Goal: Task Accomplishment & Management: Use online tool/utility

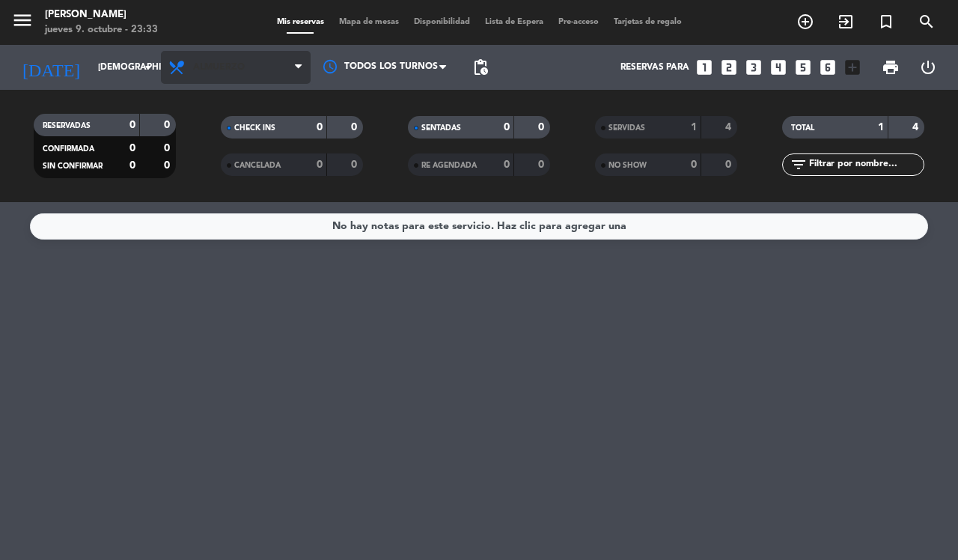
click at [268, 60] on span "Almuerzo" at bounding box center [236, 67] width 150 height 33
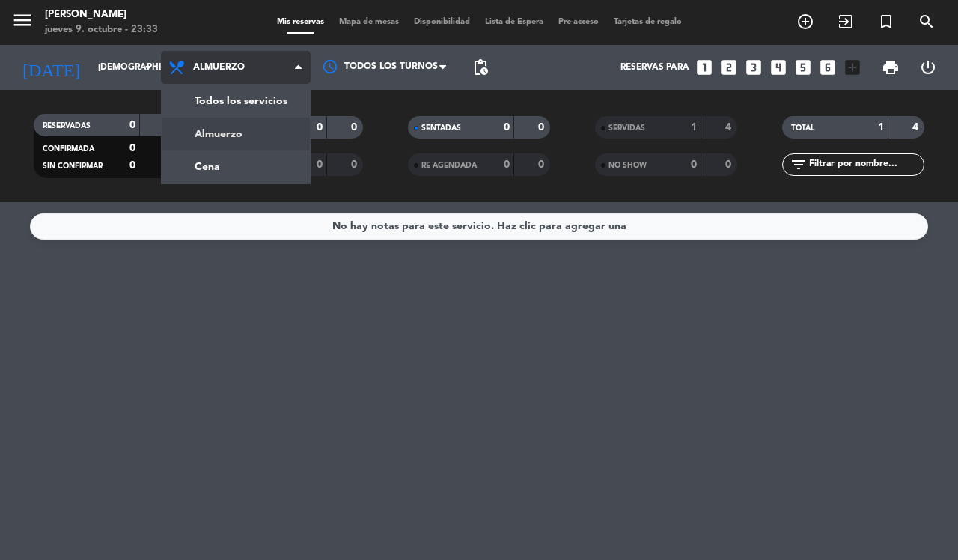
click at [244, 103] on div "menu [PERSON_NAME] [DATE] 9. octubre - 23:33 Mis reservas Mapa de mesas Disponi…" at bounding box center [479, 101] width 958 height 202
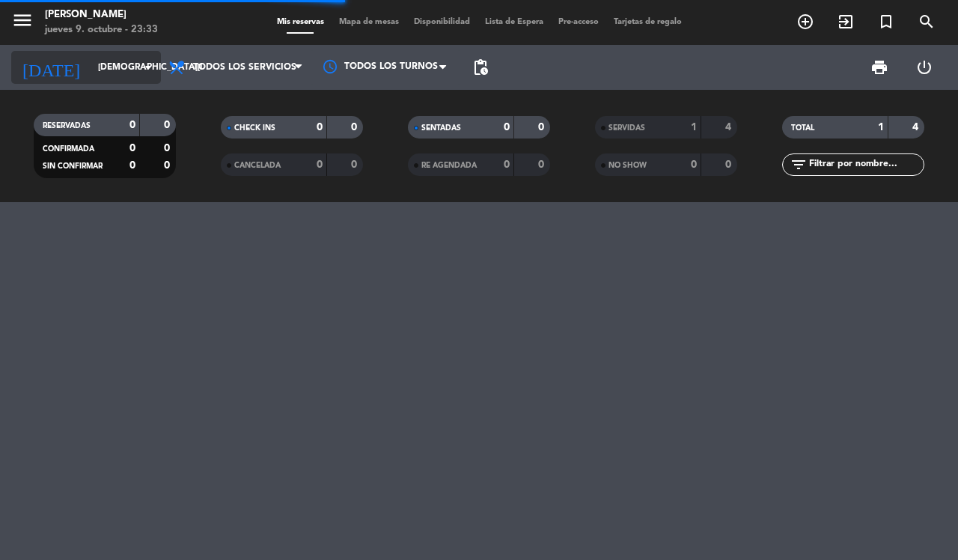
click at [105, 67] on input "[DEMOGRAPHIC_DATA][DATE]" at bounding box center [150, 67] width 119 height 25
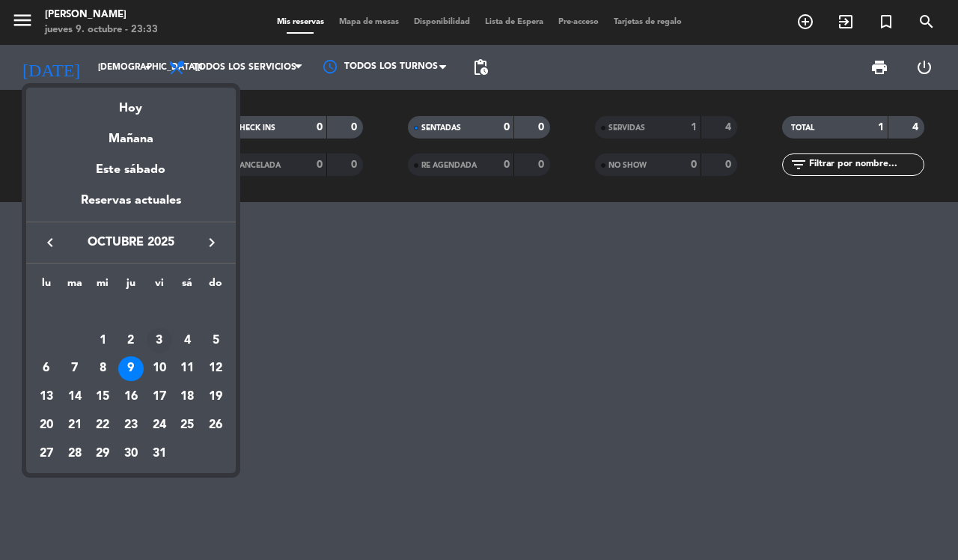
click at [159, 341] on div "3" at bounding box center [159, 340] width 25 height 25
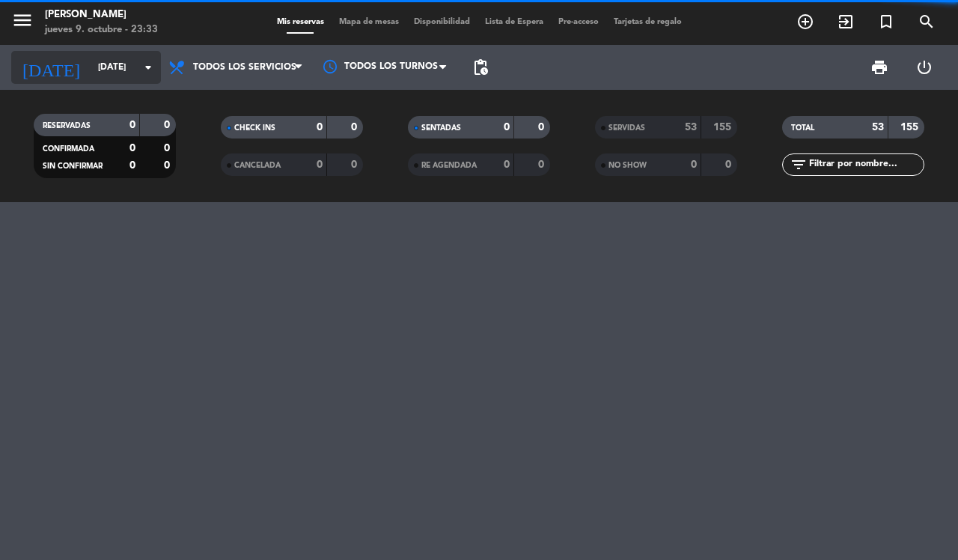
click at [91, 67] on input "[DATE]" at bounding box center [150, 67] width 119 height 25
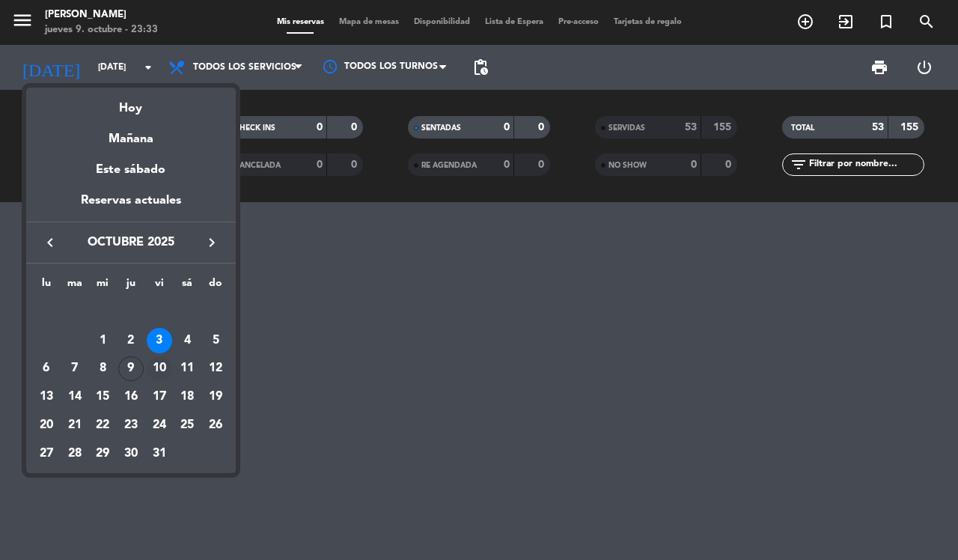
click at [159, 367] on div "10" at bounding box center [159, 368] width 25 height 25
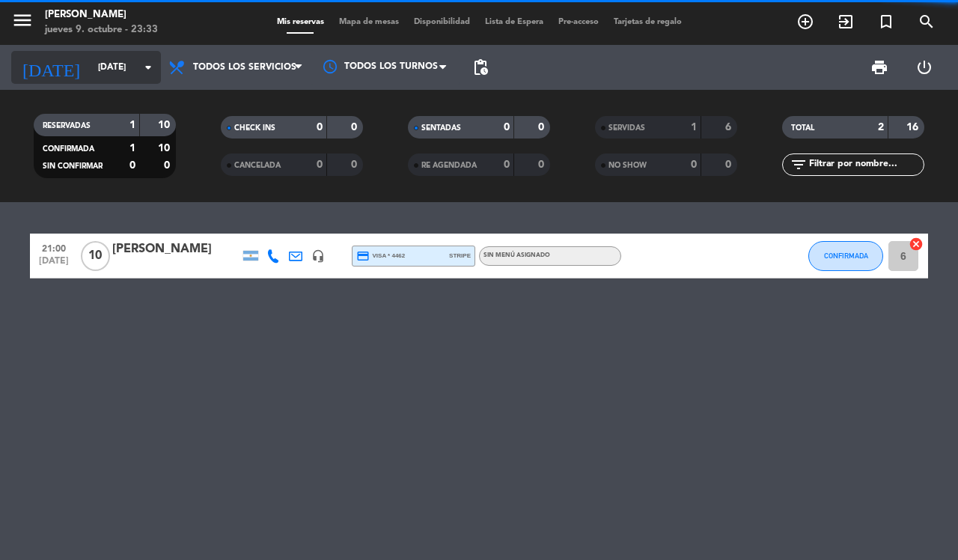
click at [88, 51] on div "[DATE] [DATE] arrow_drop_down" at bounding box center [86, 67] width 150 height 33
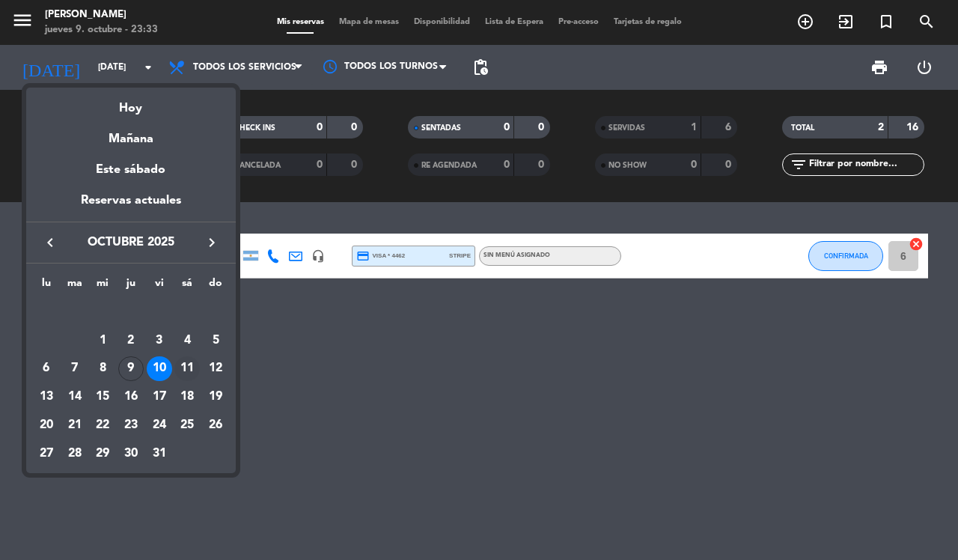
click at [187, 367] on div "11" at bounding box center [186, 368] width 25 height 25
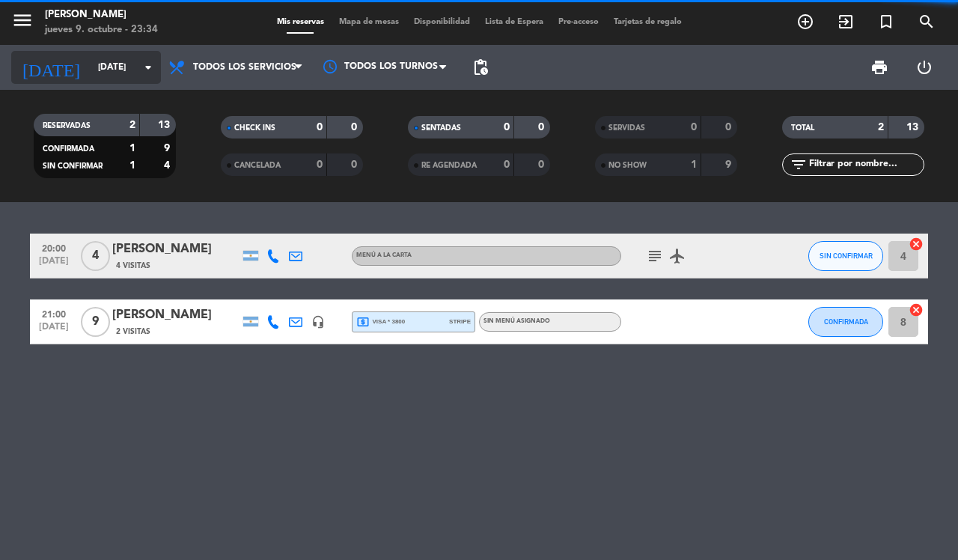
click at [91, 61] on input "[DATE]" at bounding box center [150, 67] width 119 height 25
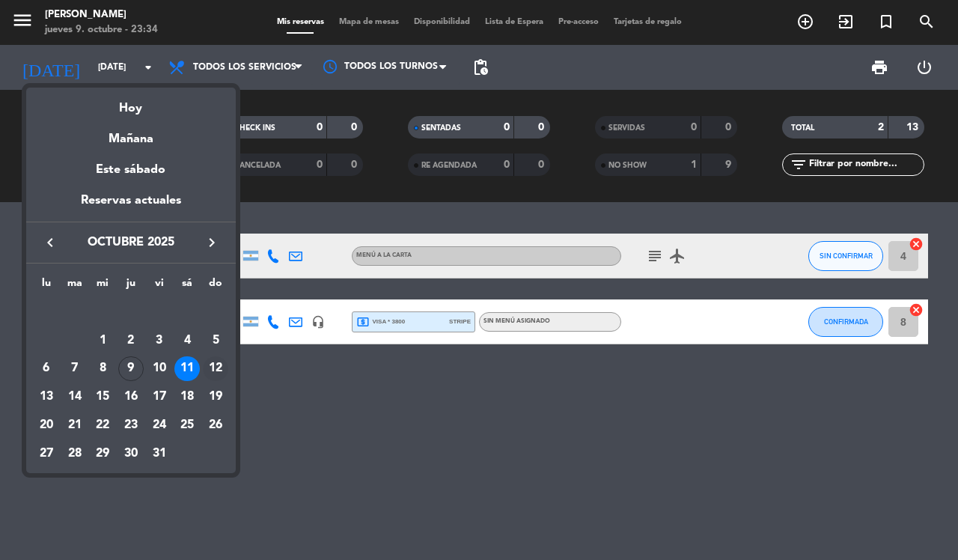
click at [227, 363] on td "12" at bounding box center [215, 369] width 28 height 28
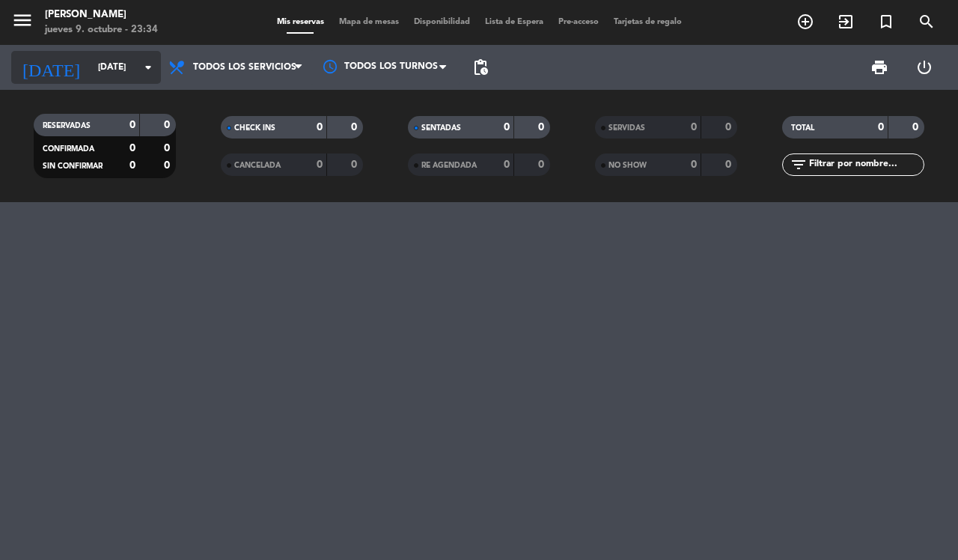
click at [91, 67] on input "[DATE]" at bounding box center [150, 67] width 119 height 25
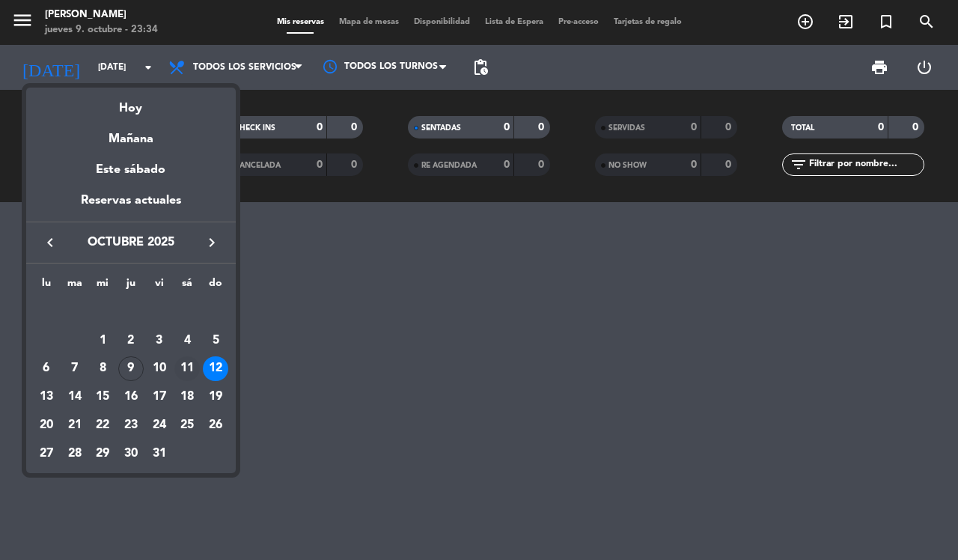
click at [189, 367] on div "11" at bounding box center [186, 368] width 25 height 25
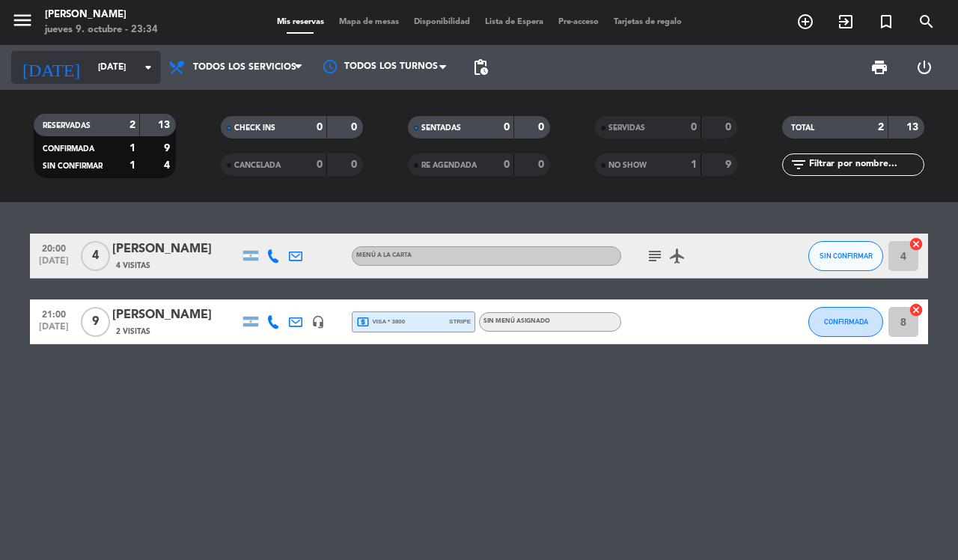
click at [91, 67] on input "[DATE]" at bounding box center [150, 67] width 119 height 25
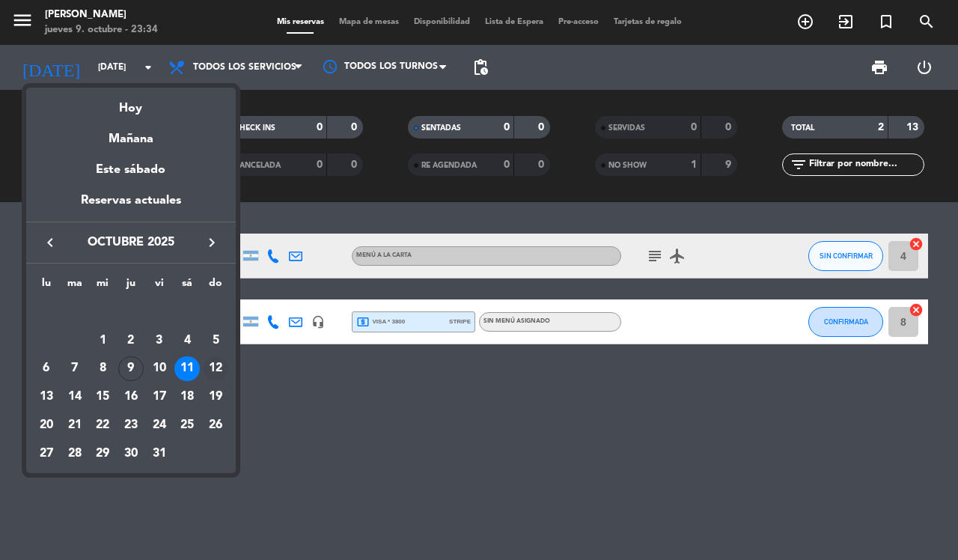
click at [226, 364] on div "12" at bounding box center [215, 368] width 25 height 25
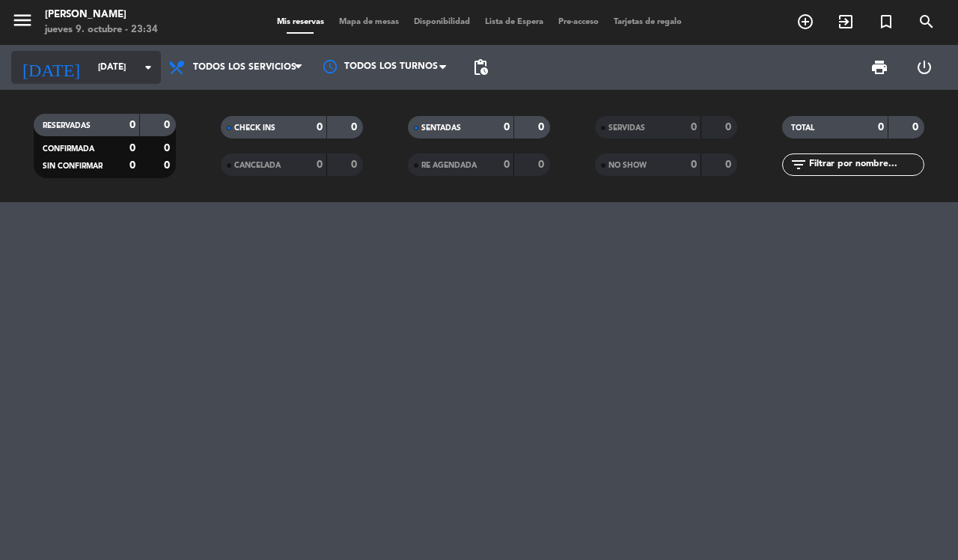
click at [95, 60] on input "[DATE]" at bounding box center [150, 67] width 119 height 25
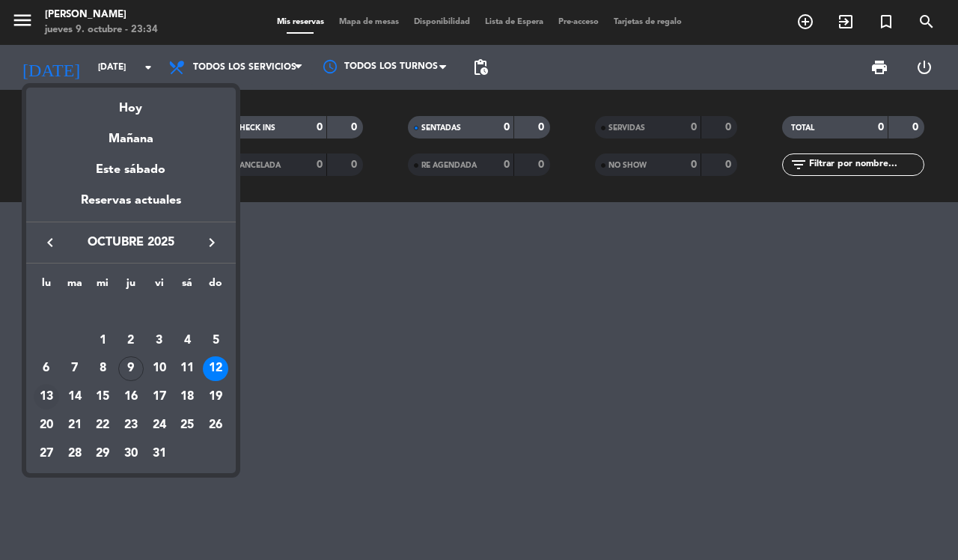
click at [46, 393] on div "13" at bounding box center [46, 396] width 25 height 25
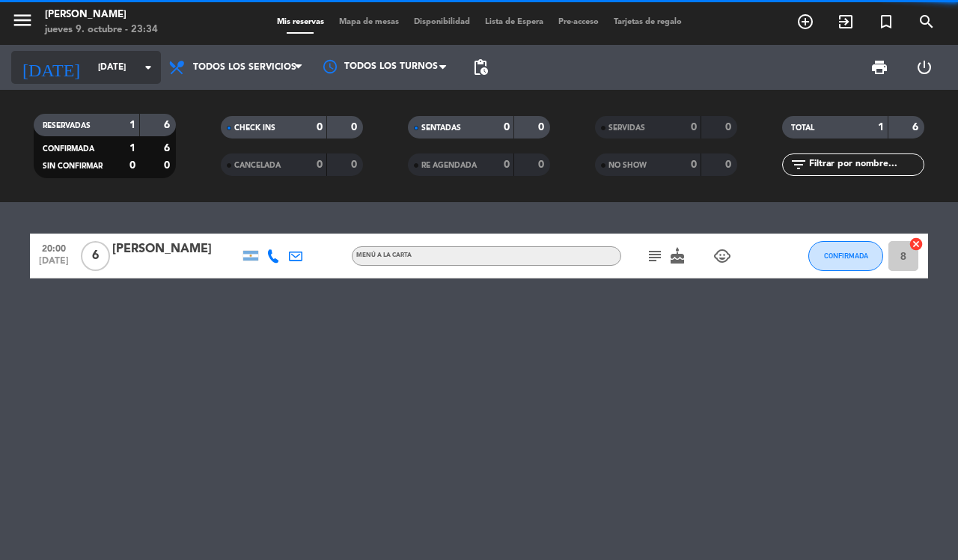
click at [91, 56] on input "[DATE]" at bounding box center [150, 67] width 119 height 25
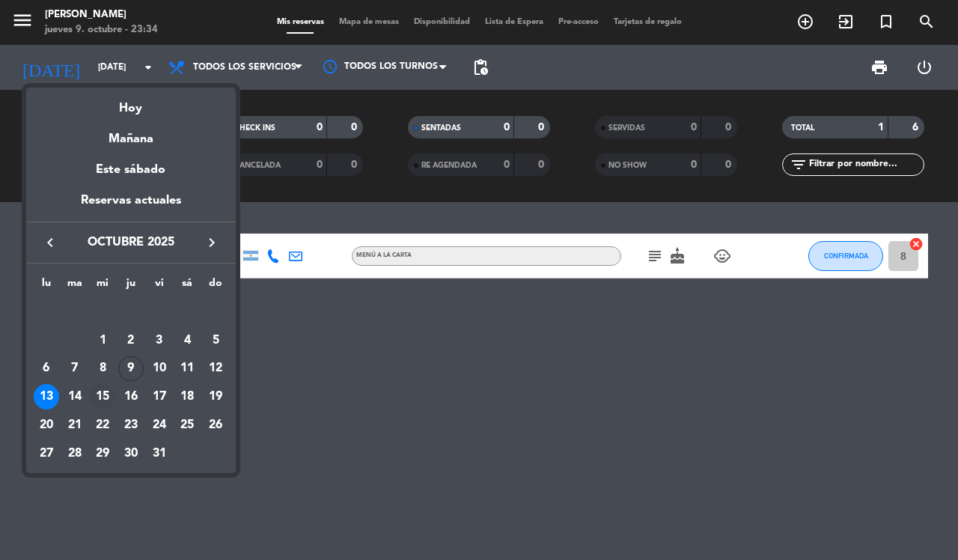
click at [88, 382] on td "15" at bounding box center [102, 396] width 28 height 28
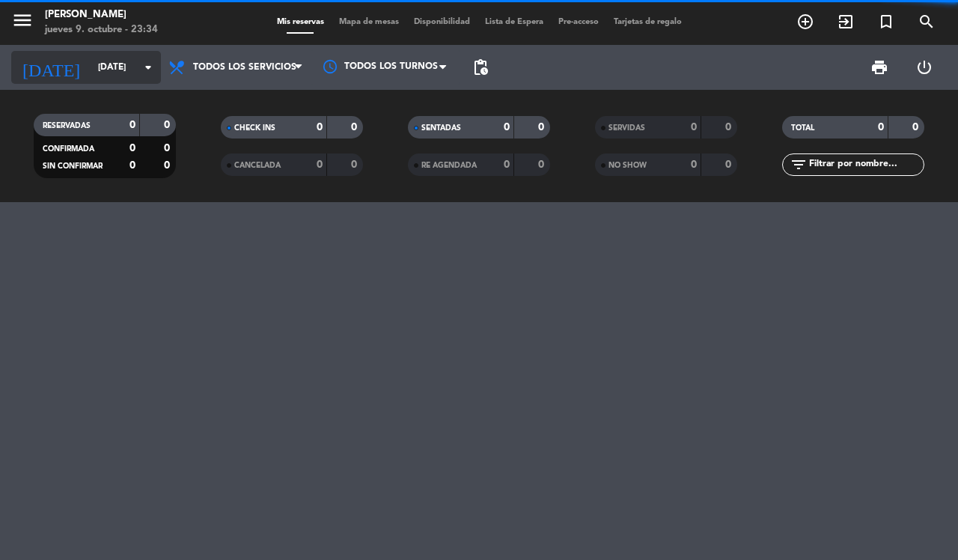
click at [91, 67] on input "[DATE]" at bounding box center [150, 67] width 119 height 25
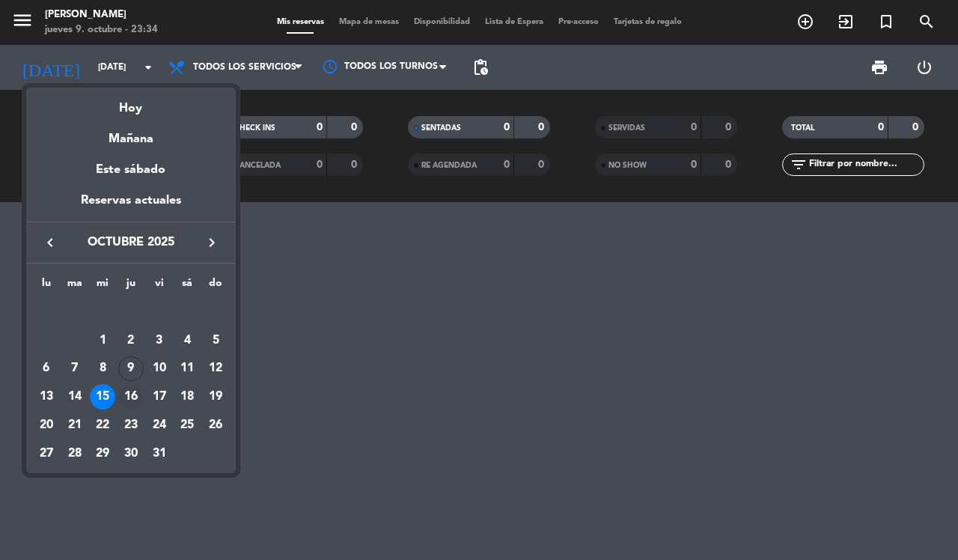
click at [132, 396] on div "16" at bounding box center [130, 396] width 25 height 25
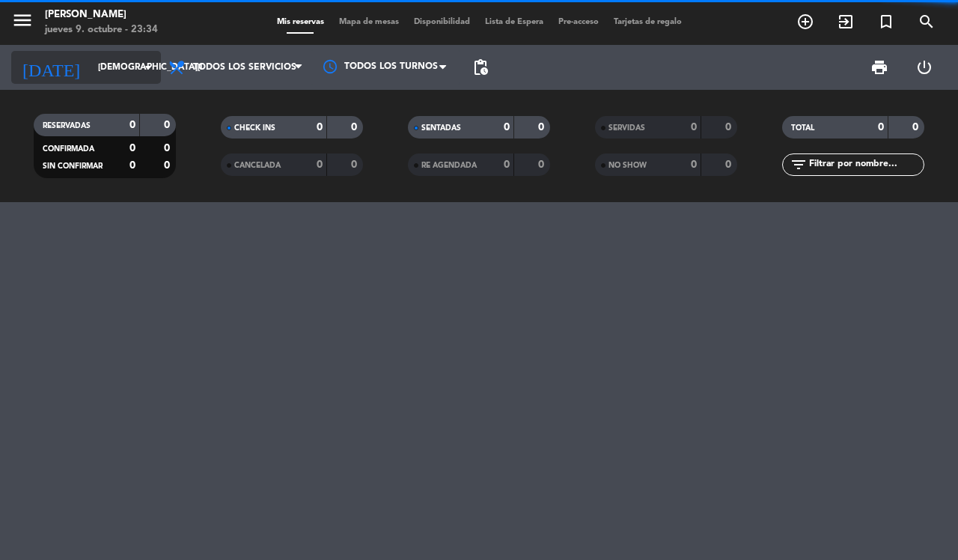
click at [91, 67] on input "[DEMOGRAPHIC_DATA][DATE]" at bounding box center [150, 67] width 119 height 25
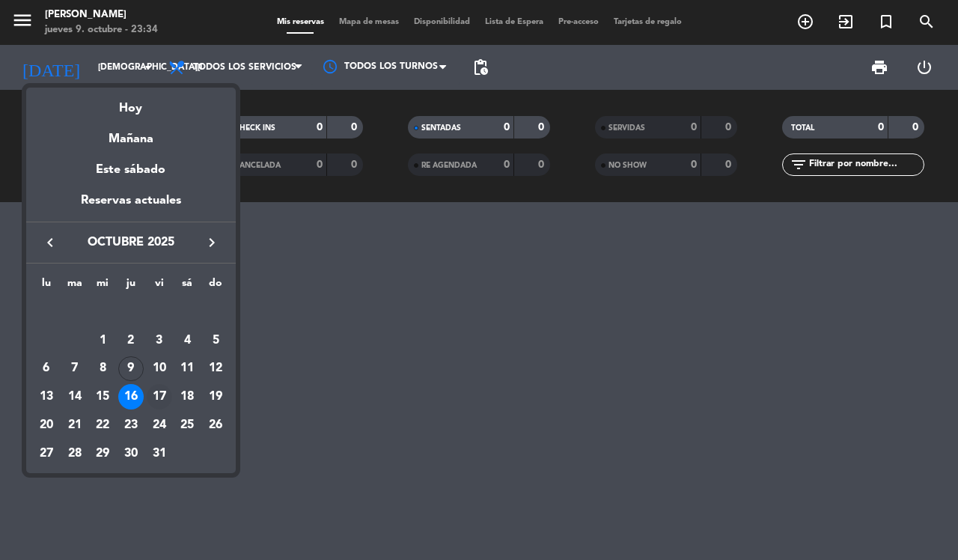
click at [163, 402] on div "17" at bounding box center [159, 396] width 25 height 25
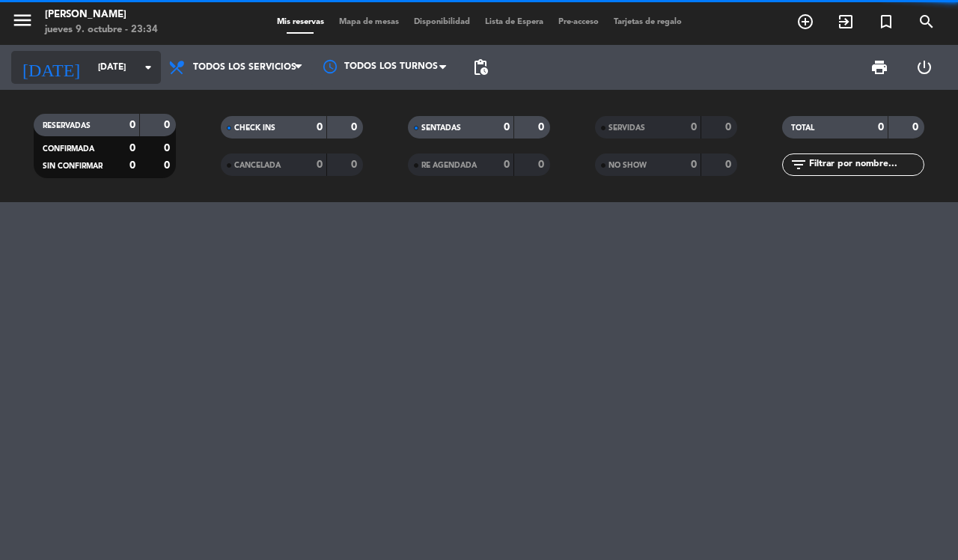
click at [91, 62] on input "[DATE]" at bounding box center [150, 67] width 119 height 25
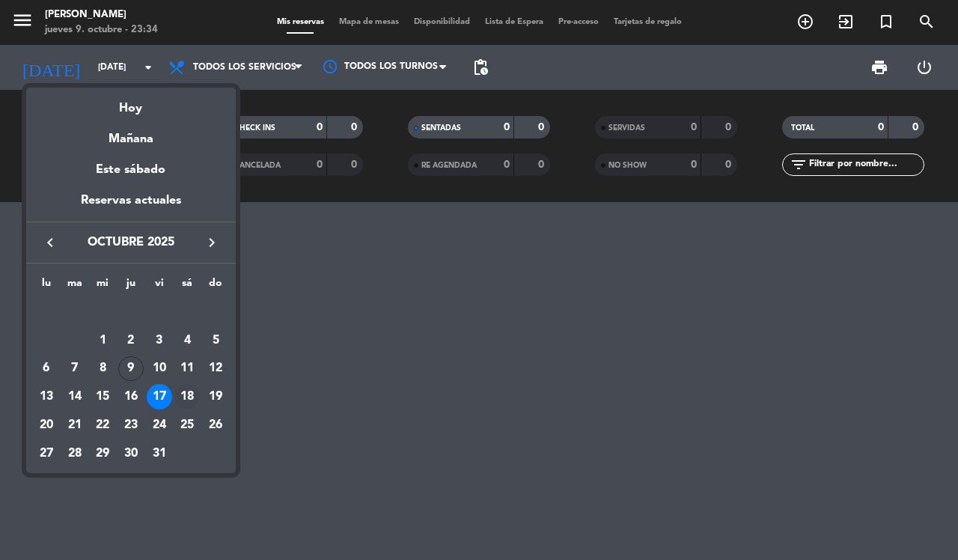
click at [187, 398] on div "18" at bounding box center [186, 396] width 25 height 25
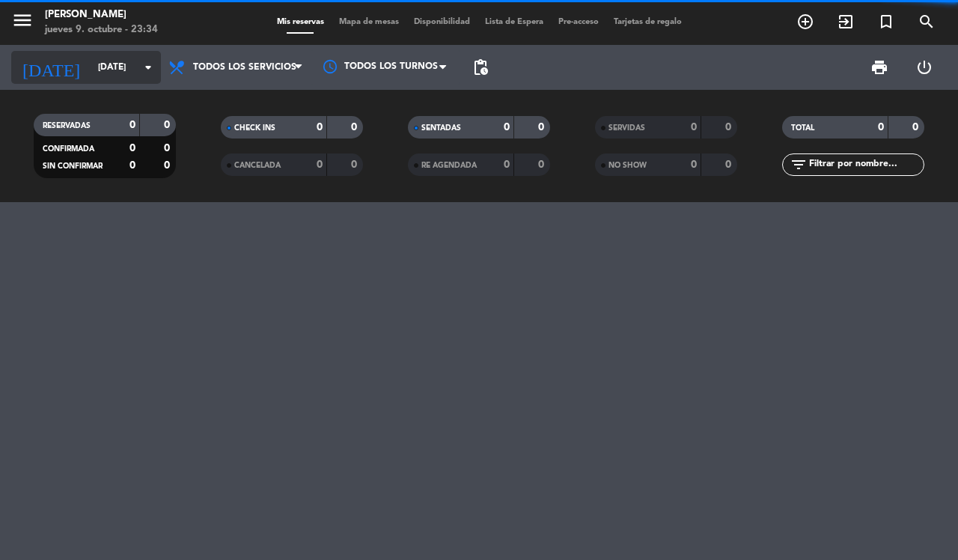
click at [91, 67] on input "[DATE]" at bounding box center [150, 67] width 119 height 25
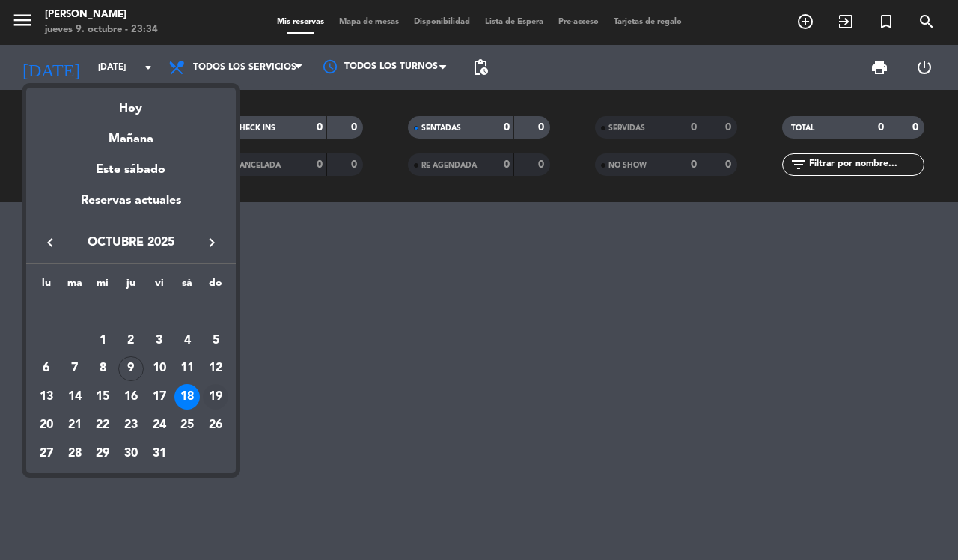
click at [228, 387] on td "19" at bounding box center [215, 396] width 28 height 28
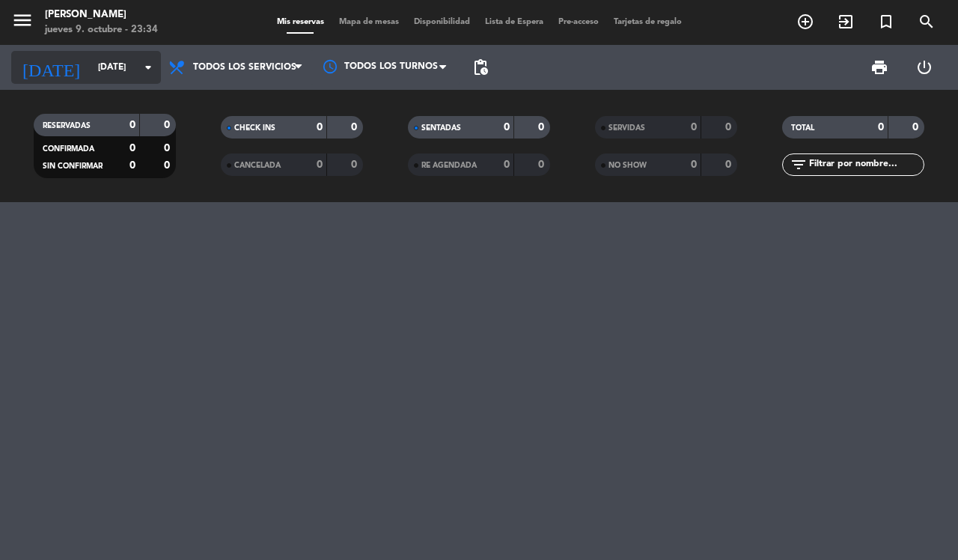
click at [91, 61] on input "[DATE]" at bounding box center [150, 67] width 119 height 25
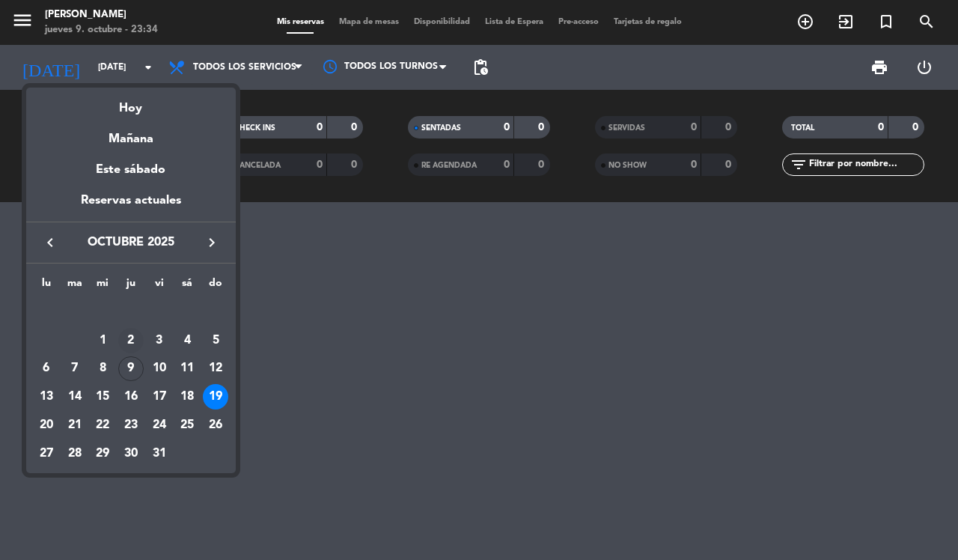
click at [135, 346] on div "2" at bounding box center [130, 340] width 25 height 25
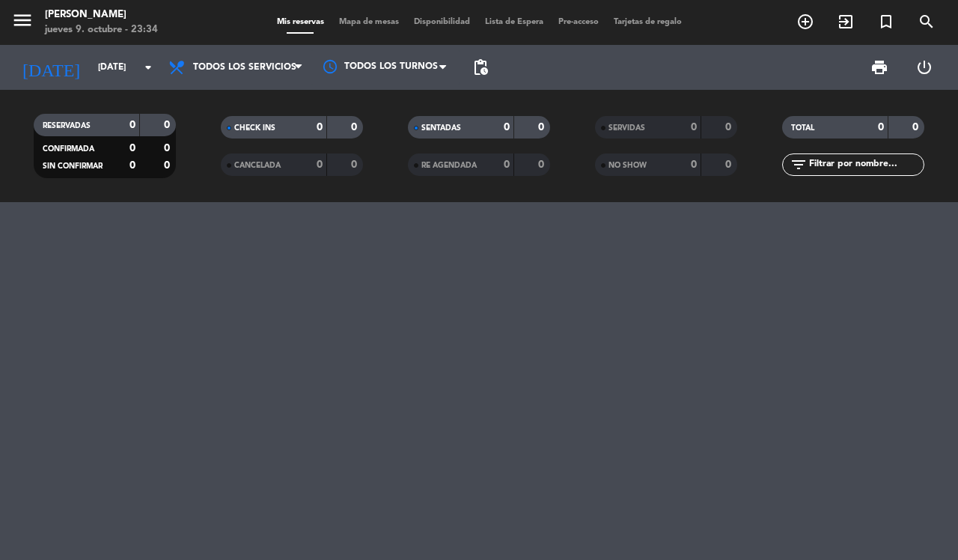
type input "[DEMOGRAPHIC_DATA][DATE]"
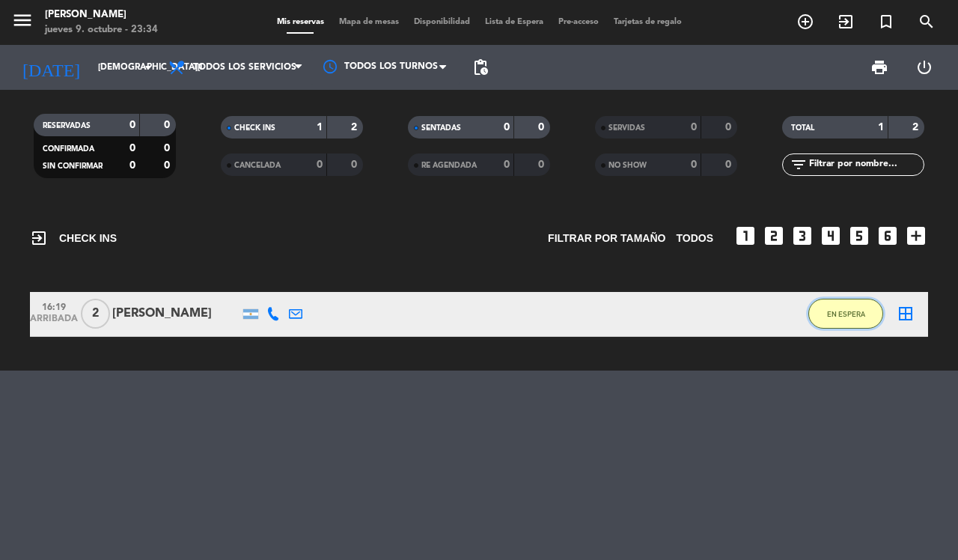
click at [821, 314] on button "EN ESPERA" at bounding box center [845, 313] width 75 height 30
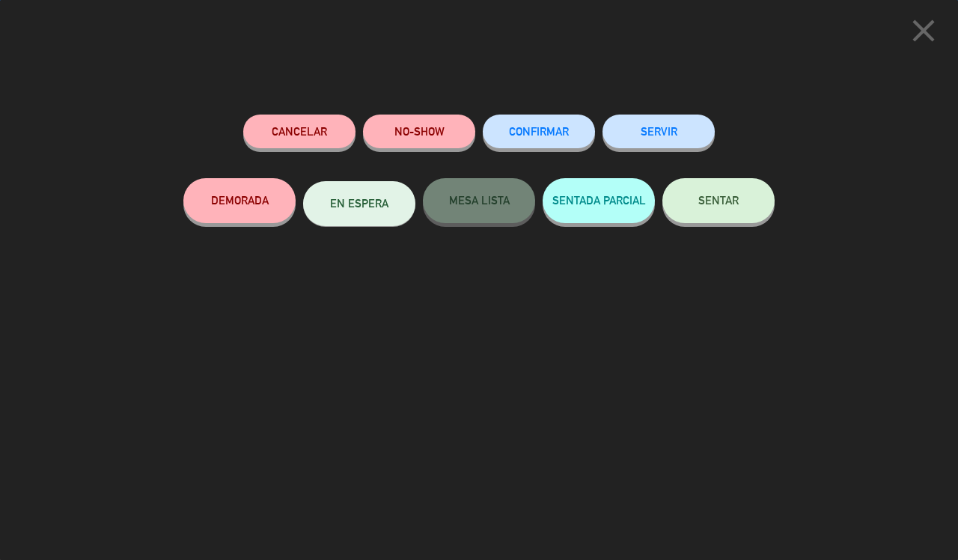
click at [677, 127] on button "SERVIR" at bounding box center [658, 131] width 112 height 34
